Goal: Transaction & Acquisition: Download file/media

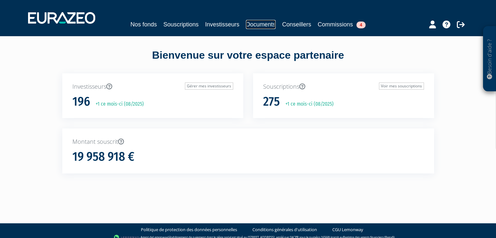
click at [268, 25] on link "Documents" at bounding box center [261, 24] width 30 height 9
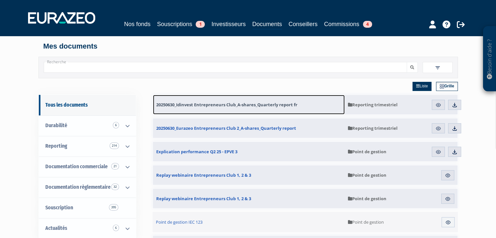
click at [252, 110] on link "20250630_Idinvest Entrepreneurs Club_A-shares_Quarterly report fr" at bounding box center [249, 105] width 192 height 20
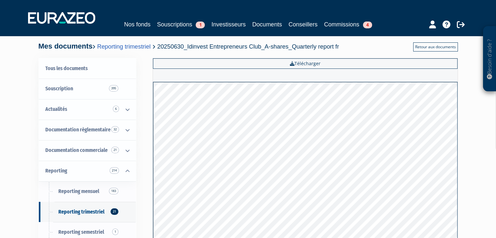
click at [424, 46] on link "Retour aux documents" at bounding box center [435, 46] width 45 height 9
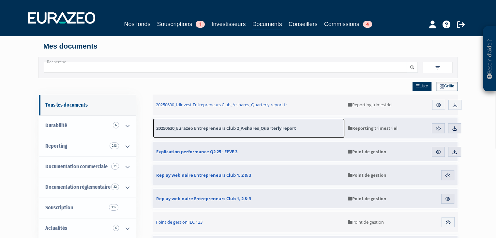
click at [283, 127] on span "20250630_Eurazeo Entrepreneurs Club 2_A-shares_Quarterly report" at bounding box center [226, 128] width 140 height 6
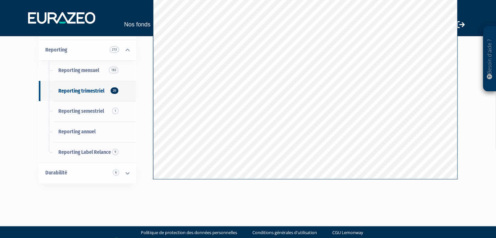
scroll to position [121, 0]
